Goal: Check status: Check status

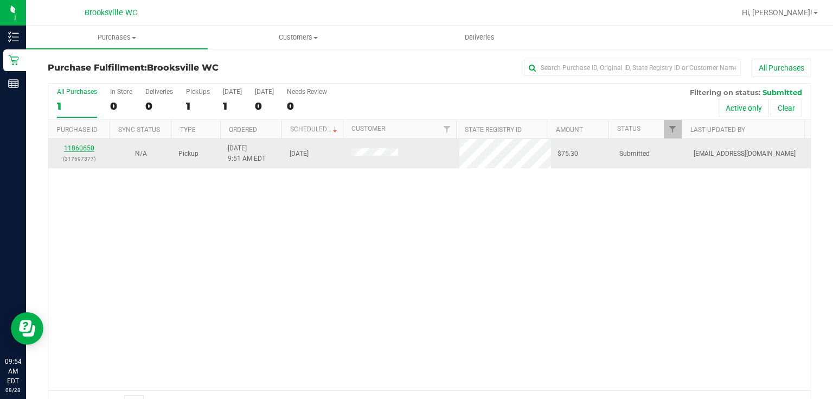
click at [89, 148] on link "11860650" at bounding box center [79, 148] width 30 height 8
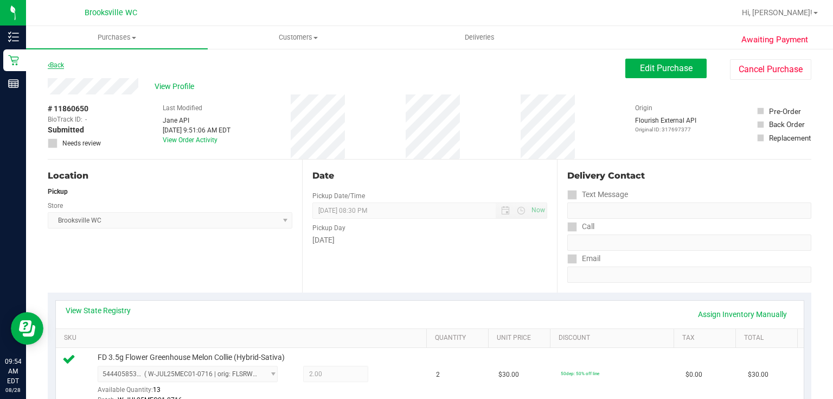
click at [64, 67] on link "Back" at bounding box center [56, 65] width 16 height 8
